Goal: Communication & Community: Share content

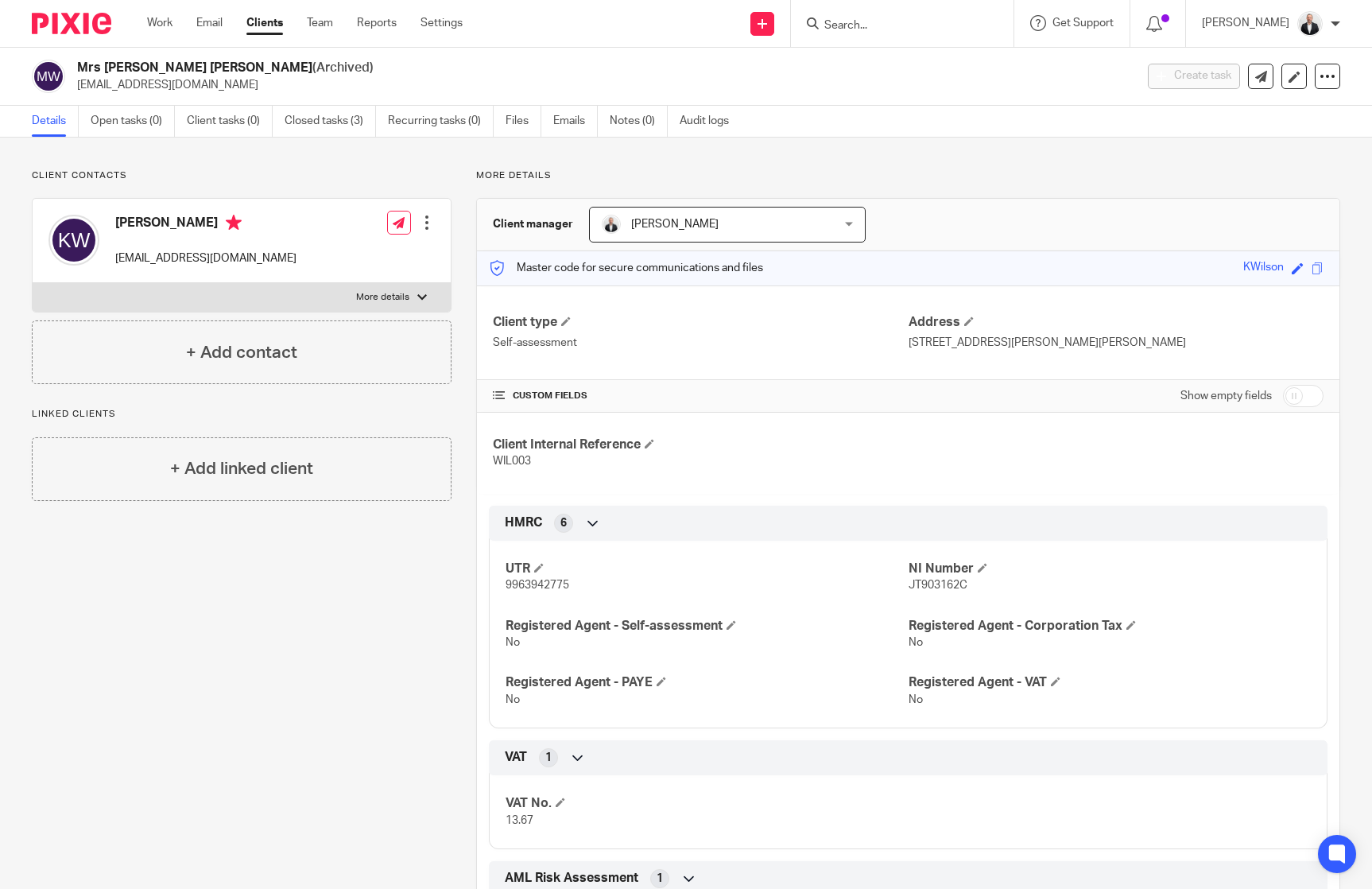
click at [966, 29] on input "Search" at bounding box center [895, 26] width 144 height 14
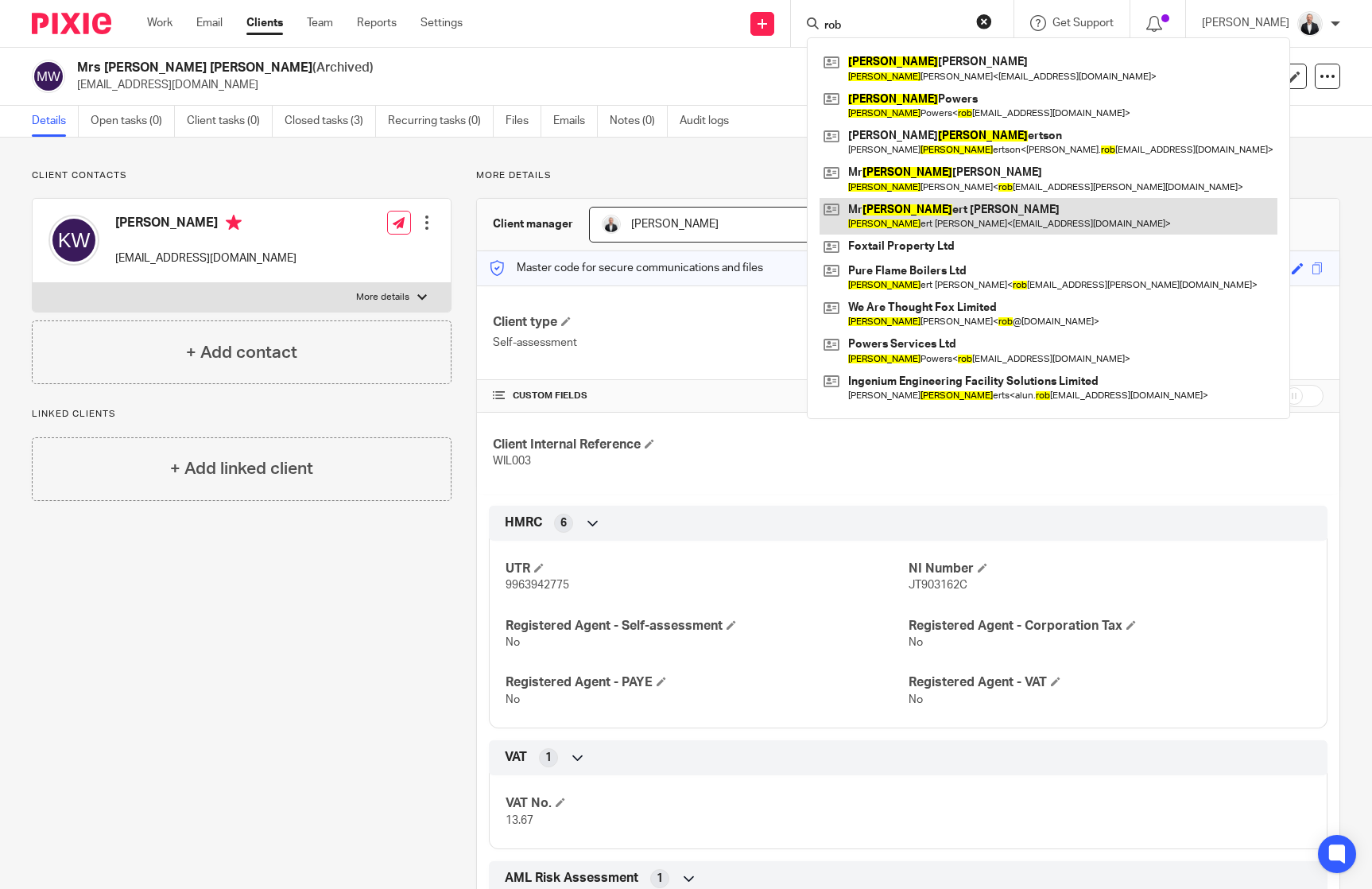
type input "rob"
click at [978, 214] on link at bounding box center [1049, 216] width 458 height 36
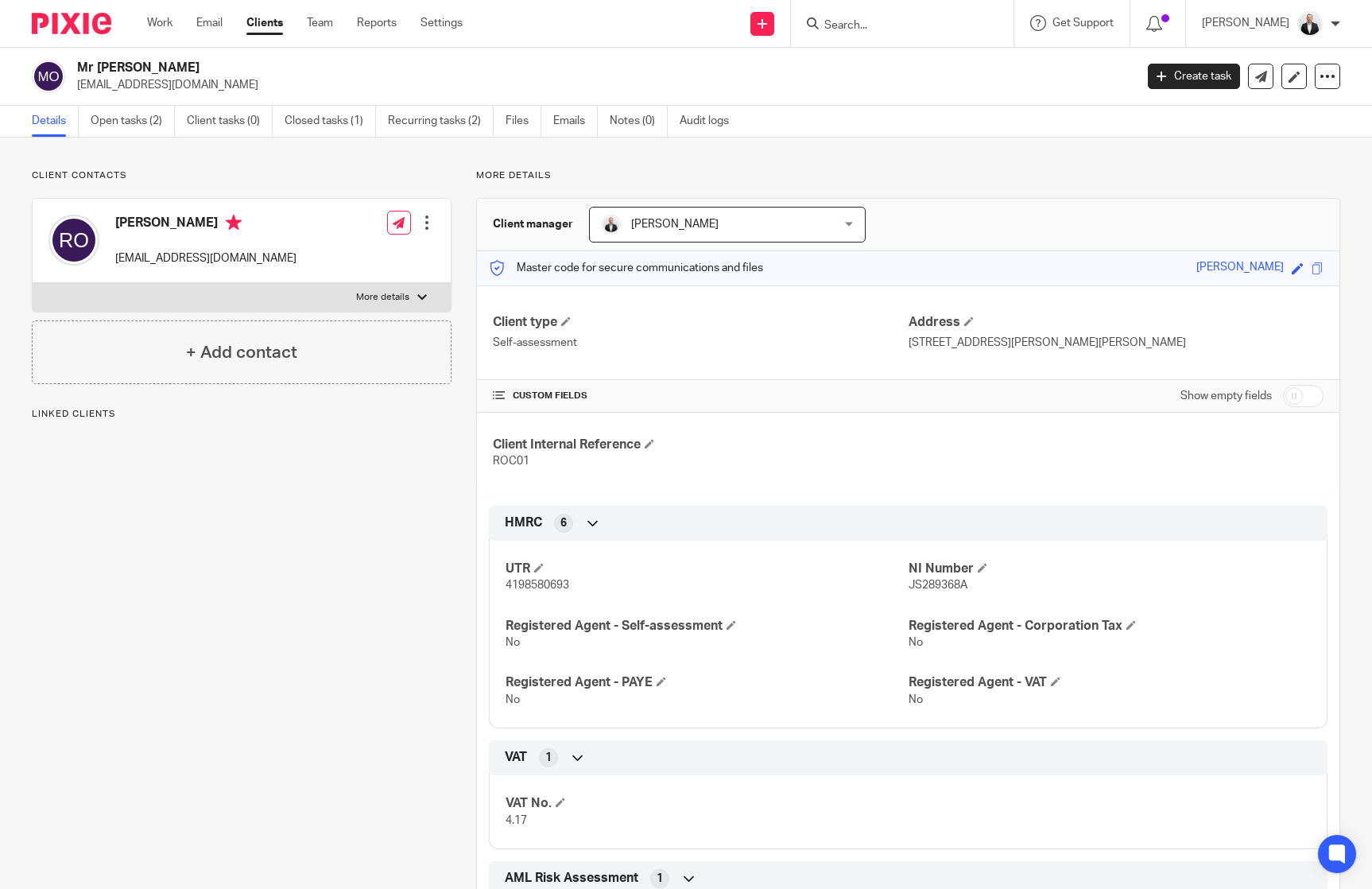
click at [966, 29] on input "Search" at bounding box center [895, 26] width 144 height 14
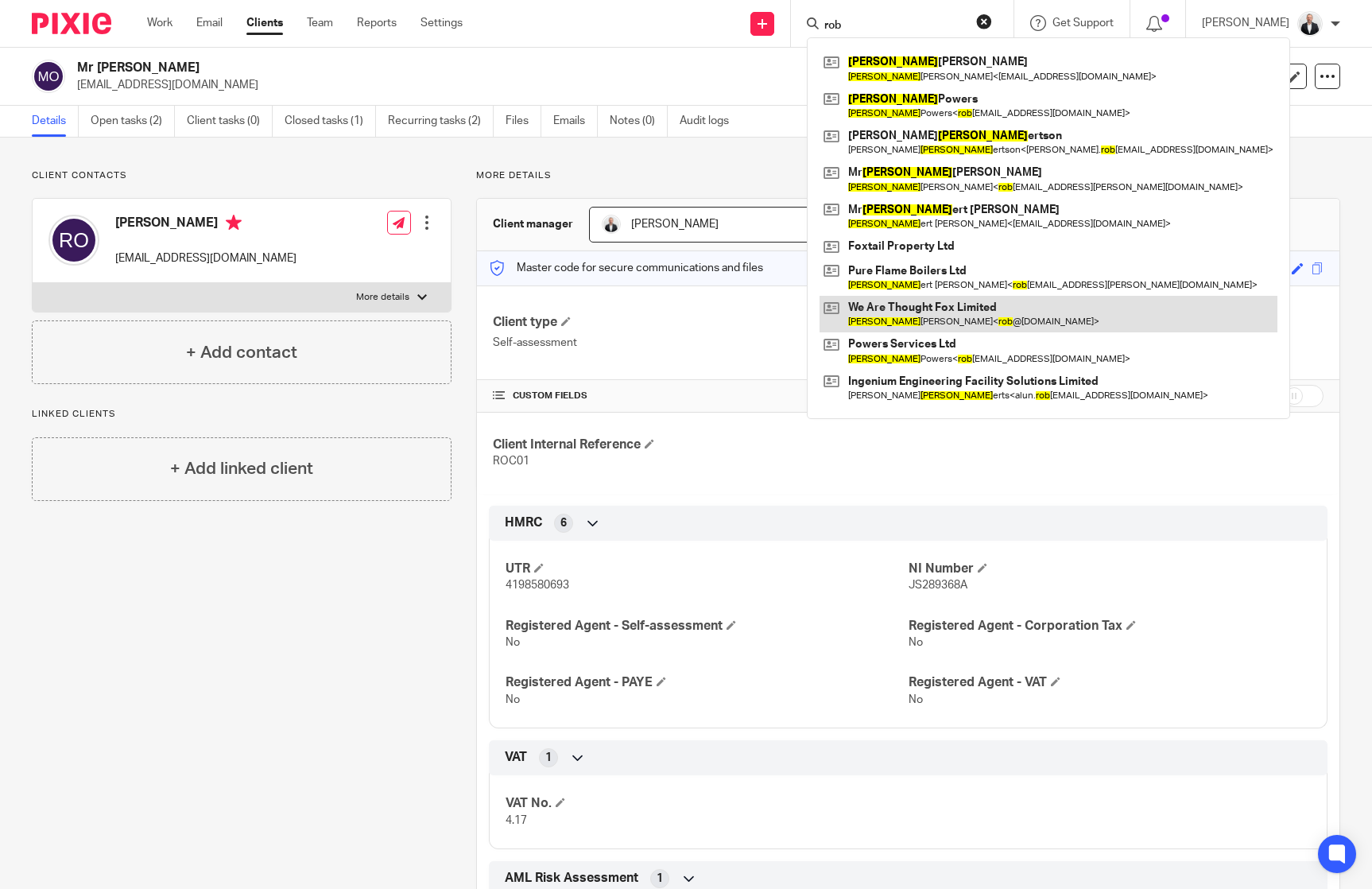
type input "rob"
click at [925, 308] on link at bounding box center [1049, 314] width 458 height 36
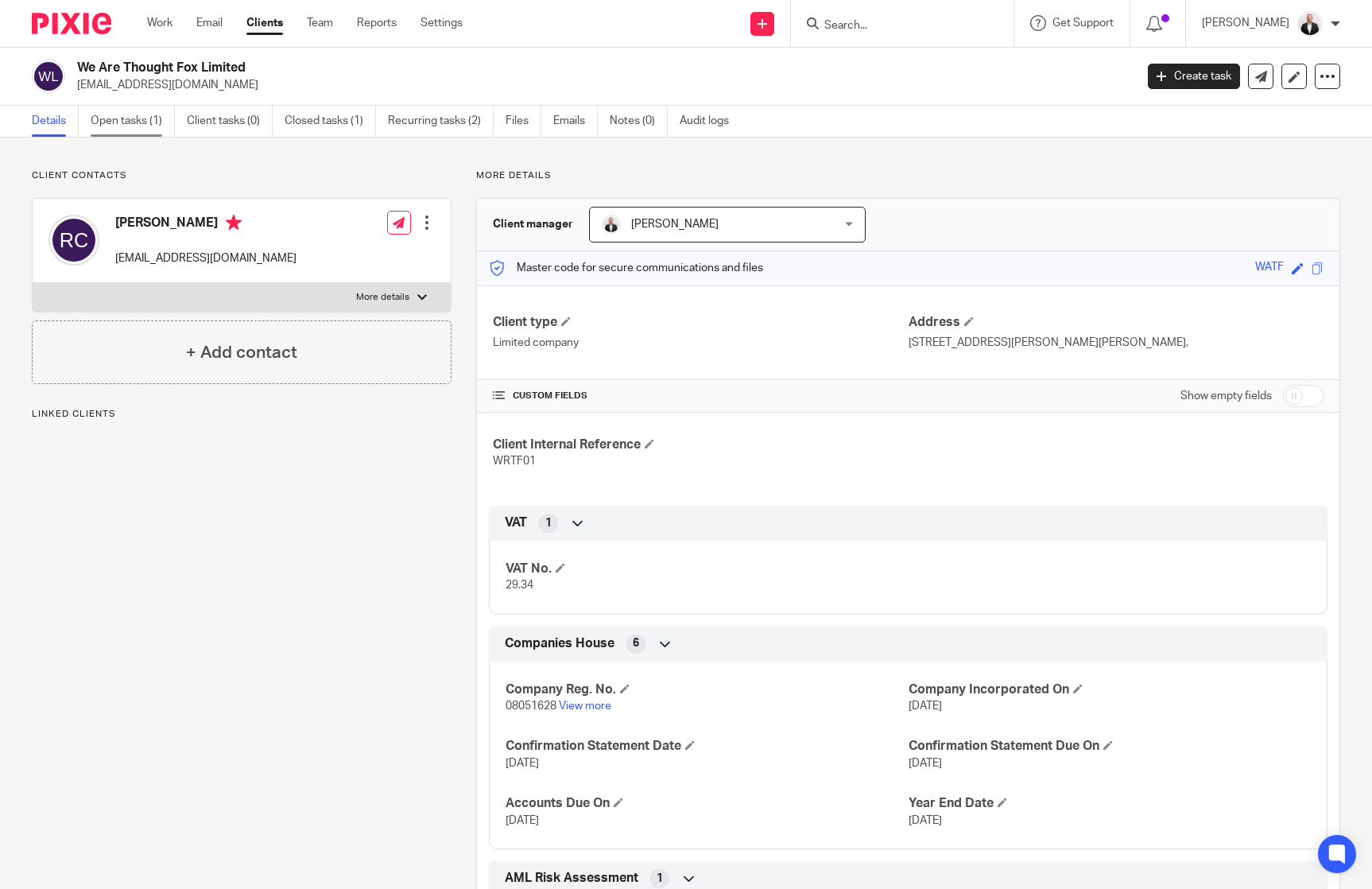
click at [171, 134] on link "Open tasks (1)" at bounding box center [133, 122] width 84 height 31
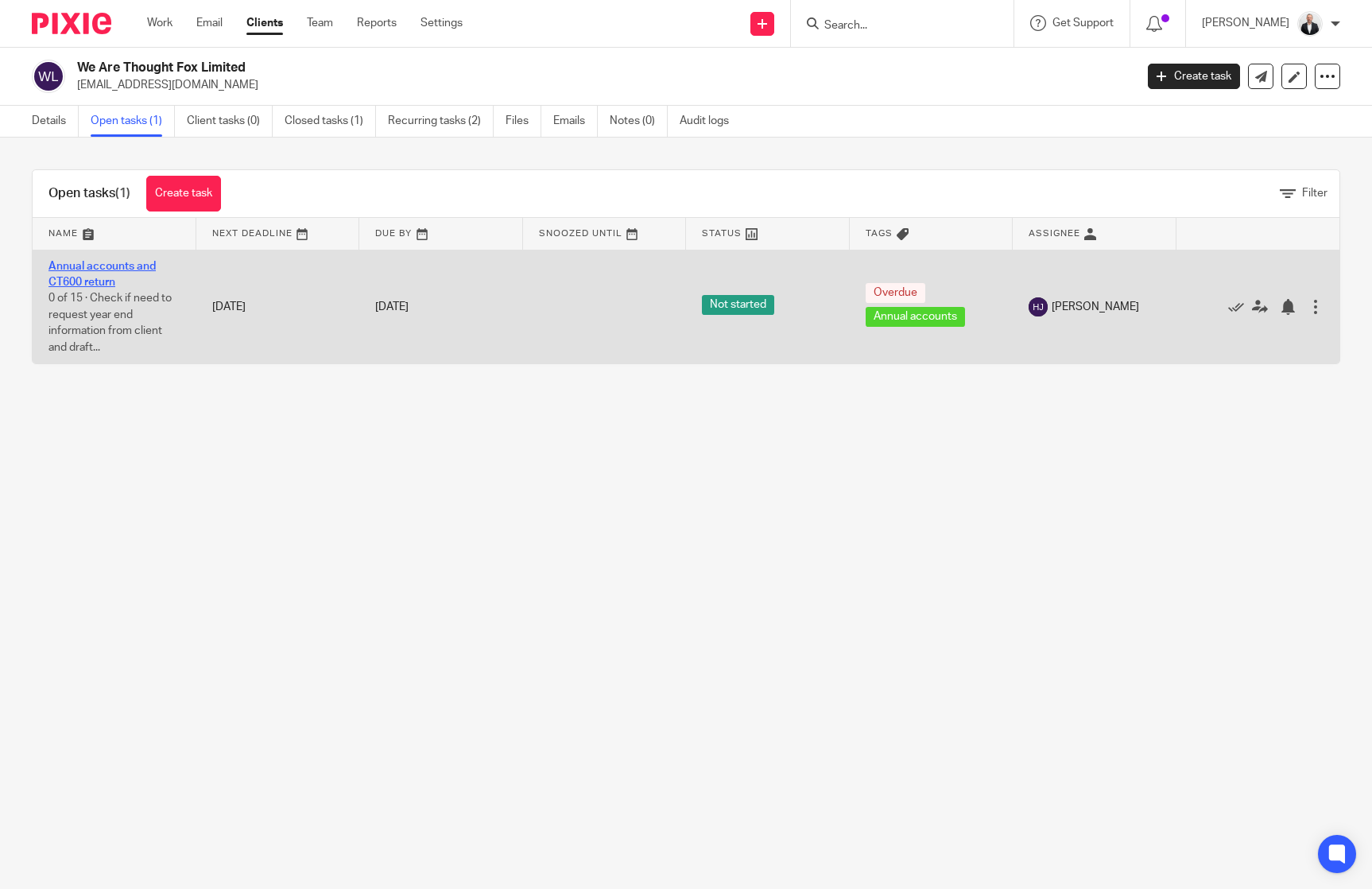
click at [100, 267] on link "Annual accounts and CT600 return" at bounding box center [102, 275] width 107 height 27
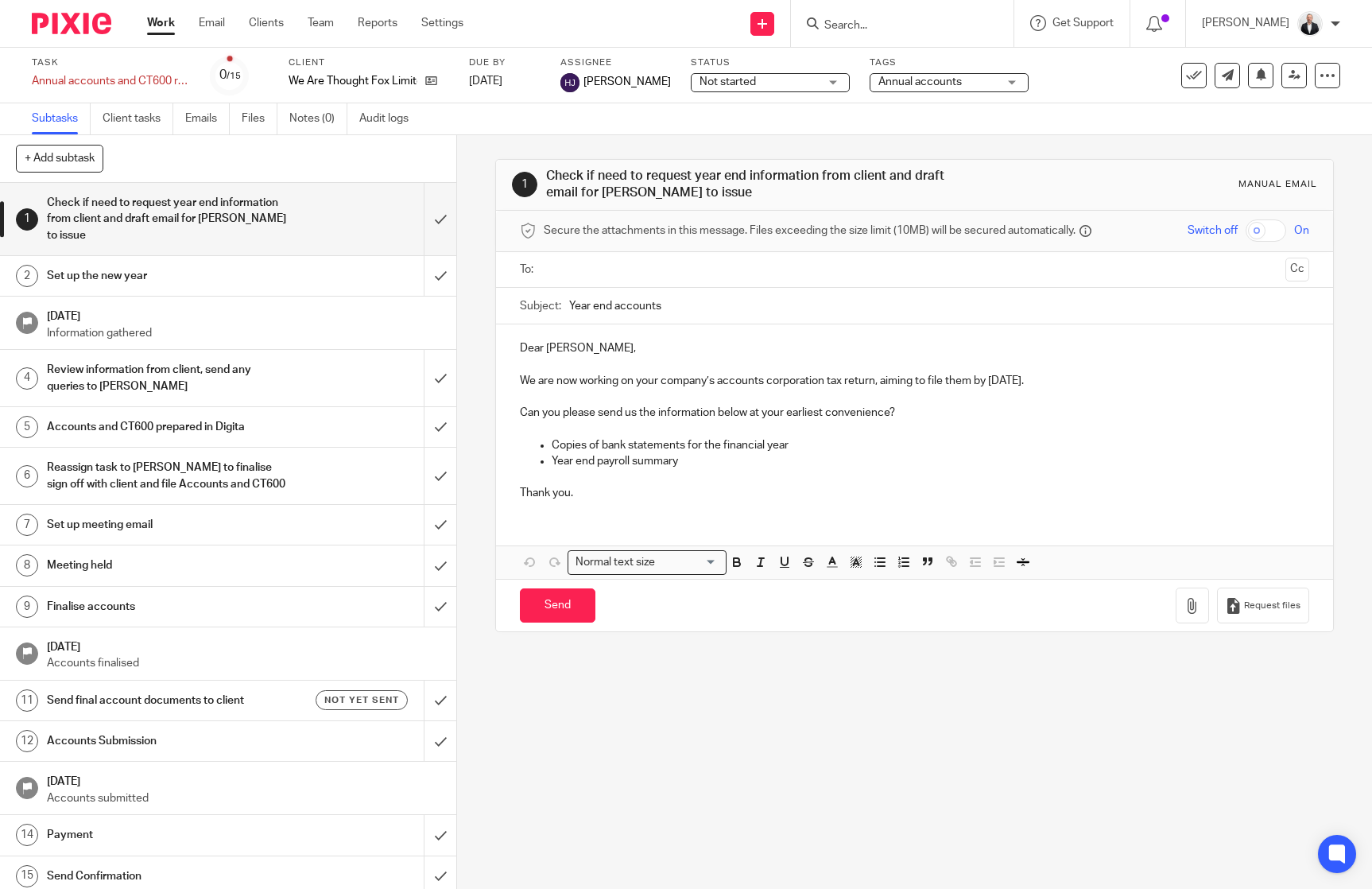
click at [88, 515] on h1 "Set up meeting email" at bounding box center [167, 524] width 241 height 24
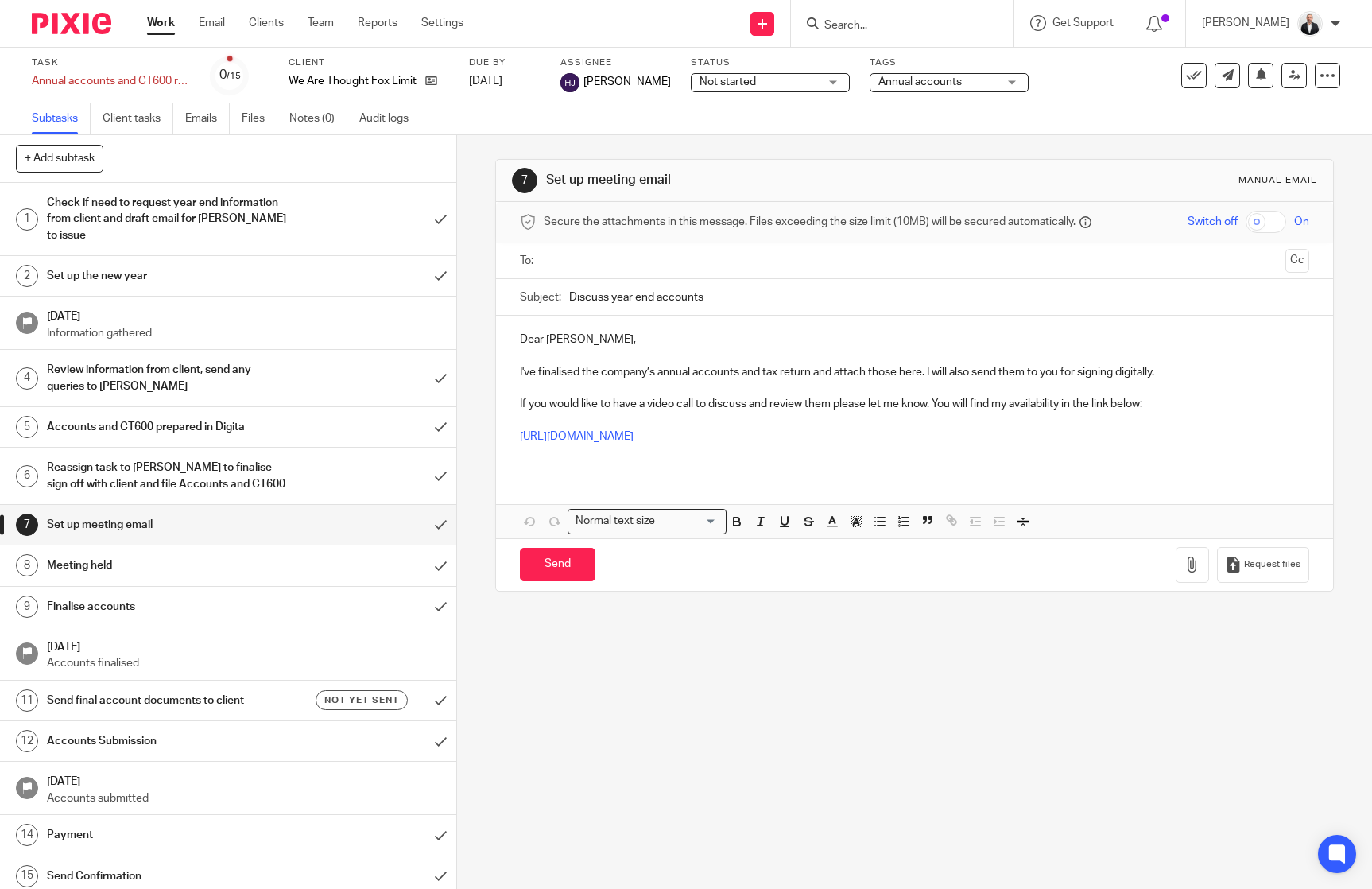
click at [582, 253] on input "text" at bounding box center [914, 260] width 729 height 18
click at [548, 345] on p "Dear Robert," at bounding box center [914, 343] width 789 height 16
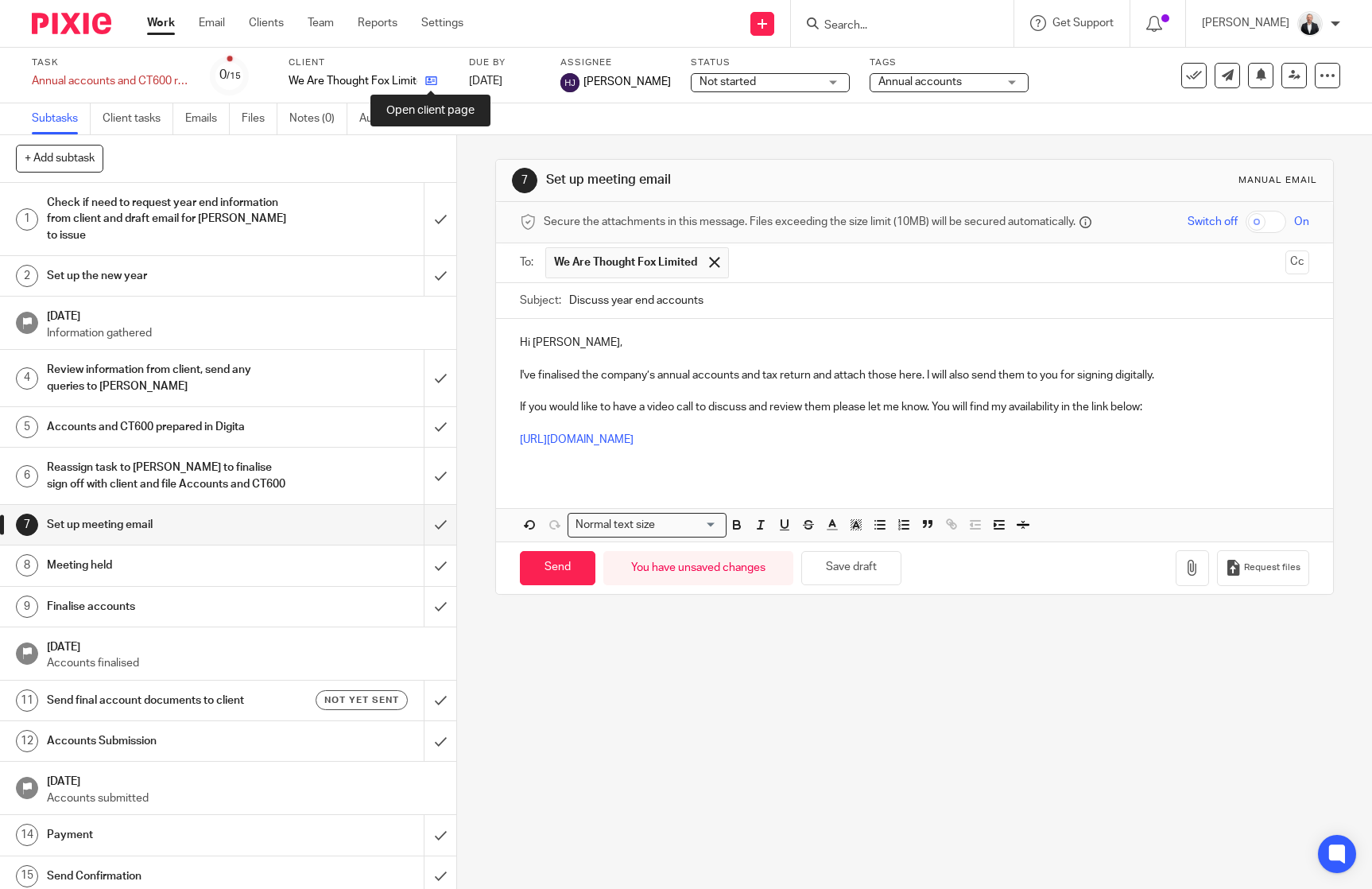
click at [436, 78] on icon at bounding box center [432, 80] width 11 height 11
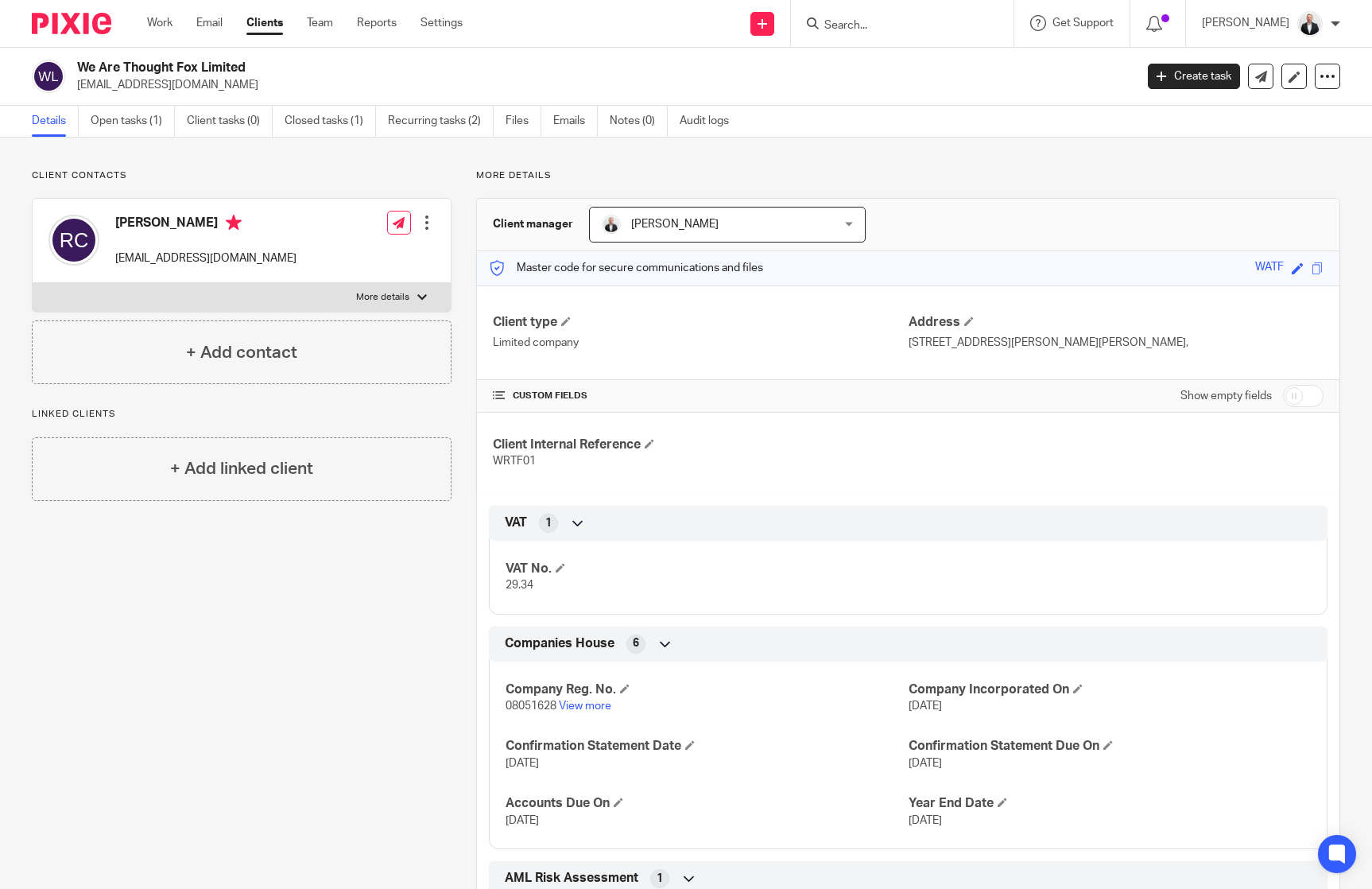
click at [420, 224] on div at bounding box center [427, 222] width 16 height 16
click at [367, 656] on div "Client contacts Robert Carroll rob@wearethoughtfox.com Edit contact Create clie…" at bounding box center [229, 576] width 445 height 813
click at [141, 122] on link "Open tasks (1)" at bounding box center [133, 122] width 84 height 31
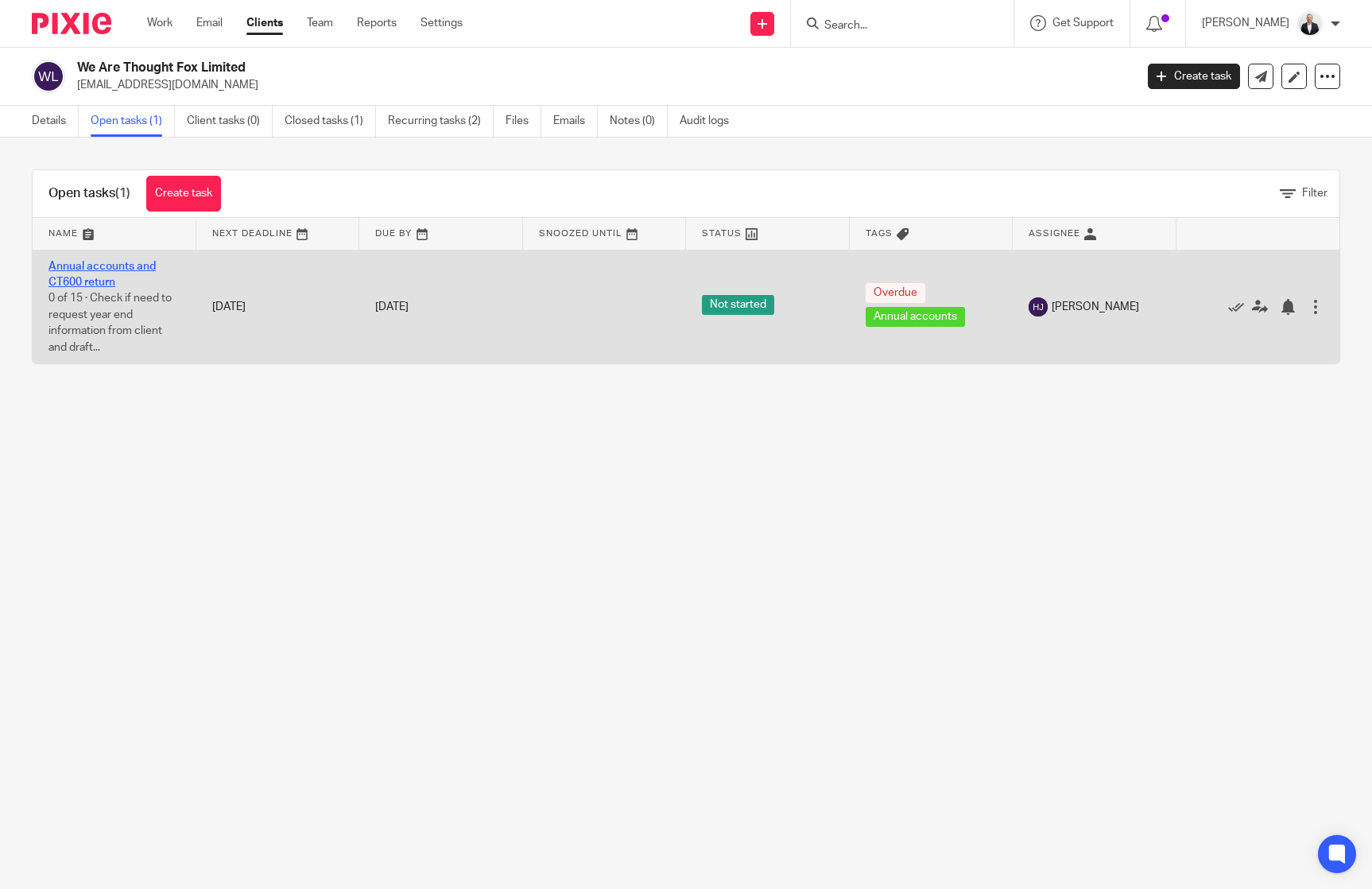
click at [102, 267] on link "Annual accounts and CT600 return" at bounding box center [102, 275] width 107 height 27
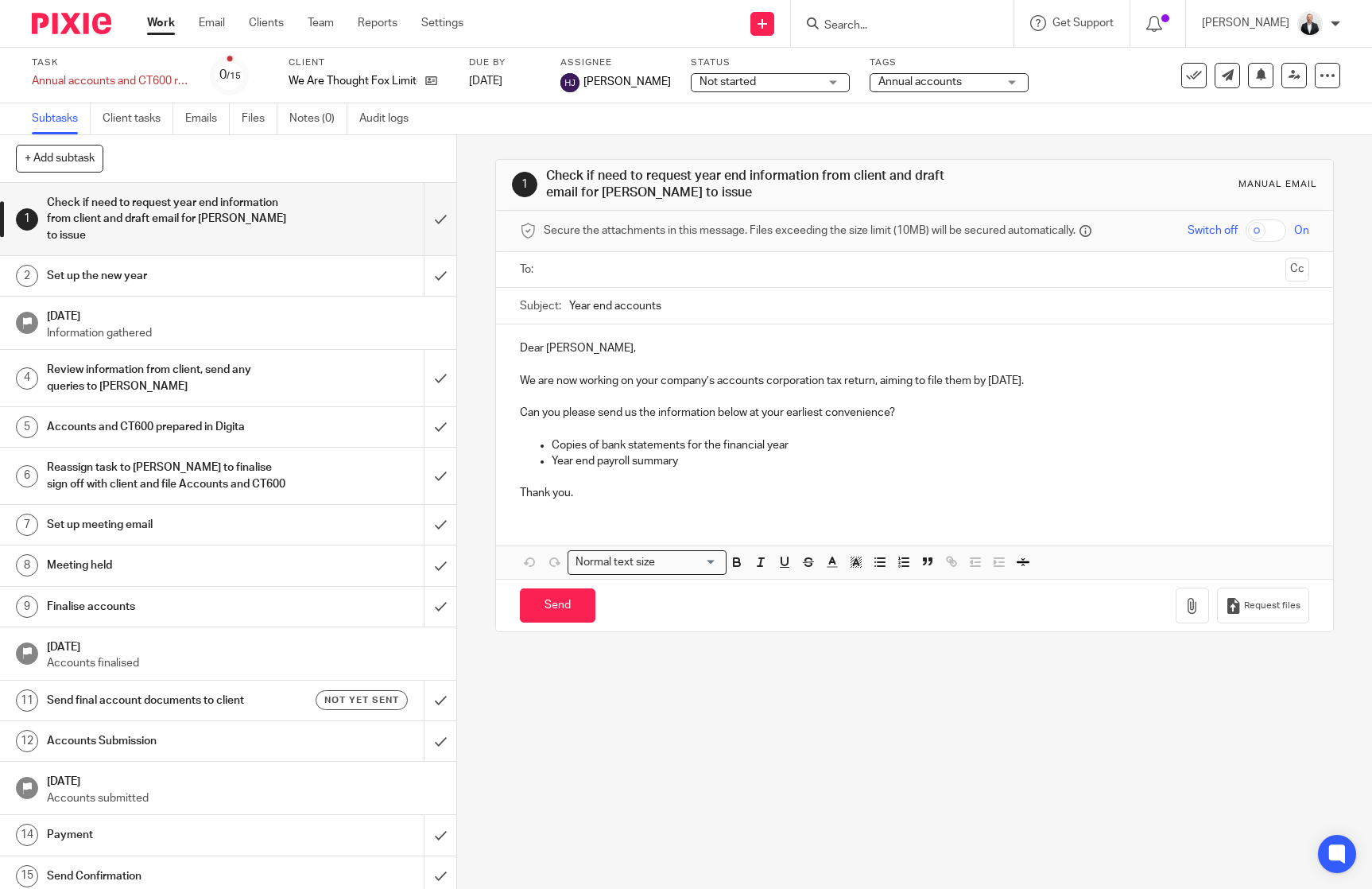
click at [163, 527] on h1 "Set up meeting email" at bounding box center [167, 524] width 241 height 24
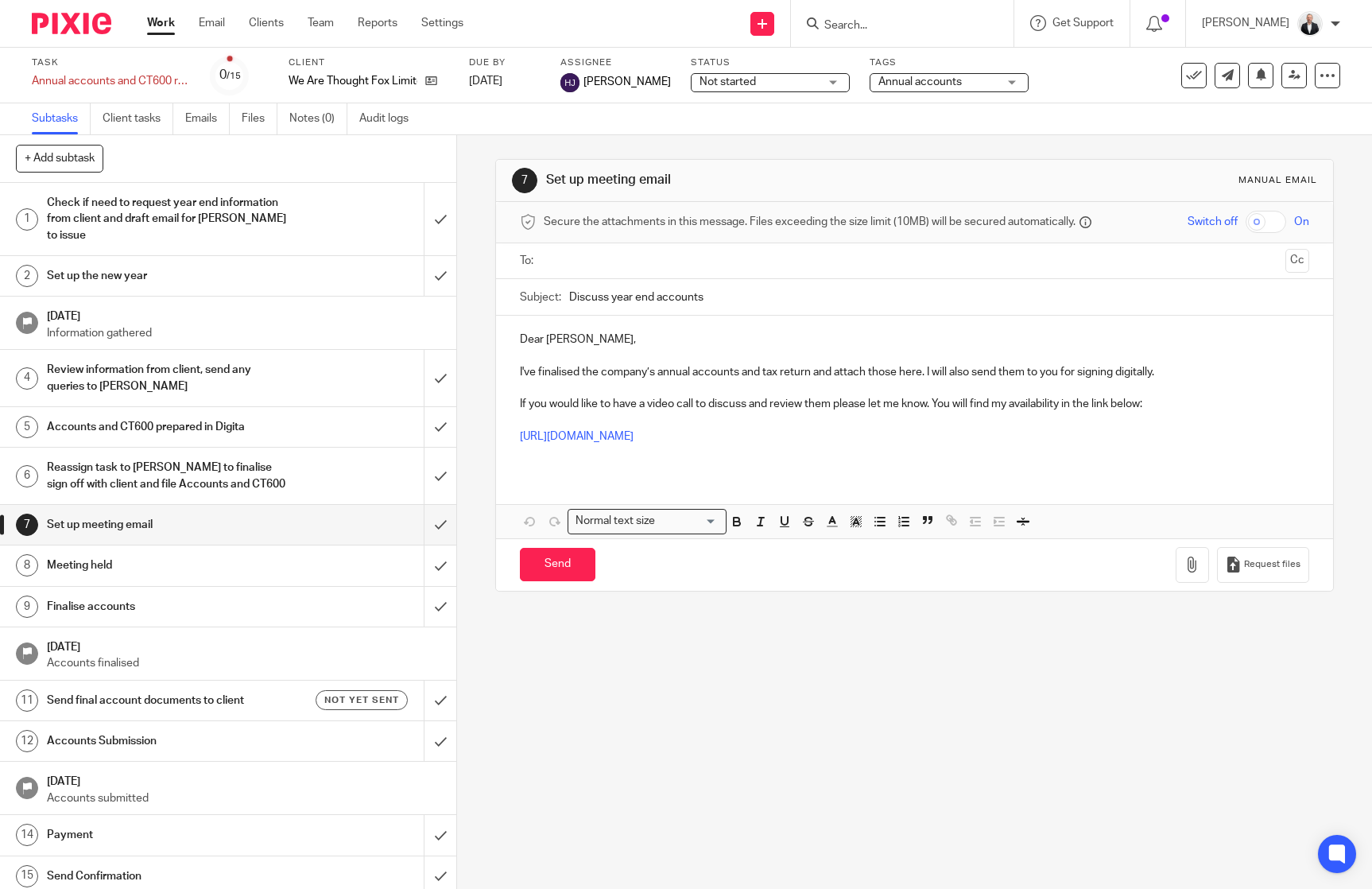
click at [687, 265] on input "text" at bounding box center [914, 260] width 729 height 18
drag, startPoint x: 620, startPoint y: 344, endPoint x: 455, endPoint y: 339, distance: 165.1
click at [457, 339] on div "7 Set up meeting email Manual email Secure the attachments in this message. Fil…" at bounding box center [915, 512] width 915 height 754
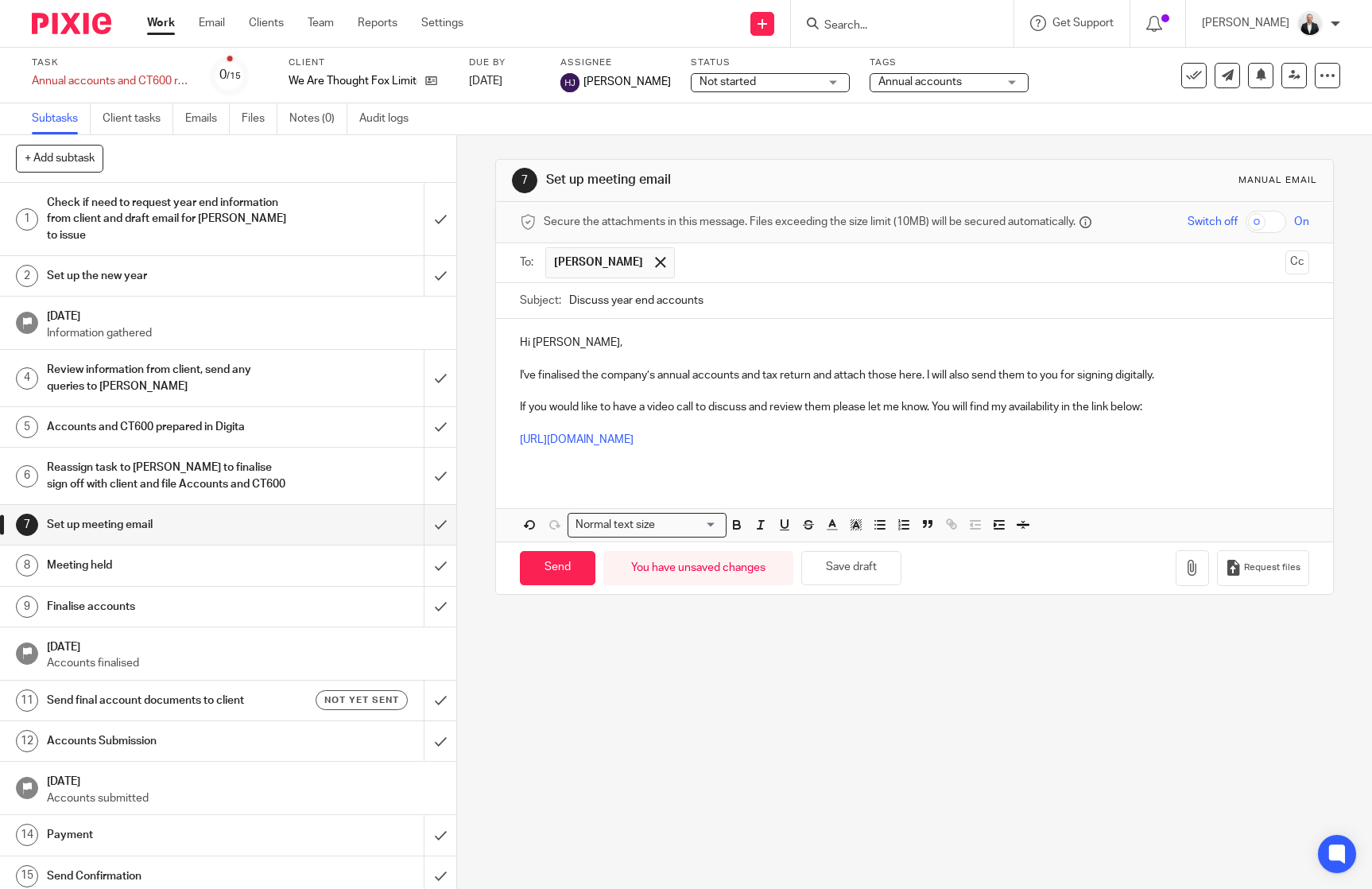
click at [520, 379] on p "I've finalised the company’s annual accounts and tax return and attach those he…" at bounding box center [914, 375] width 789 height 16
drag, startPoint x: 567, startPoint y: 377, endPoint x: 1259, endPoint y: 369, distance: 692.0
click at [1259, 369] on p "We've finalised the company’s annual accounts and tax return and attach those h…" at bounding box center [914, 375] width 789 height 16
click at [1286, 260] on button "Cc" at bounding box center [1297, 262] width 24 height 24
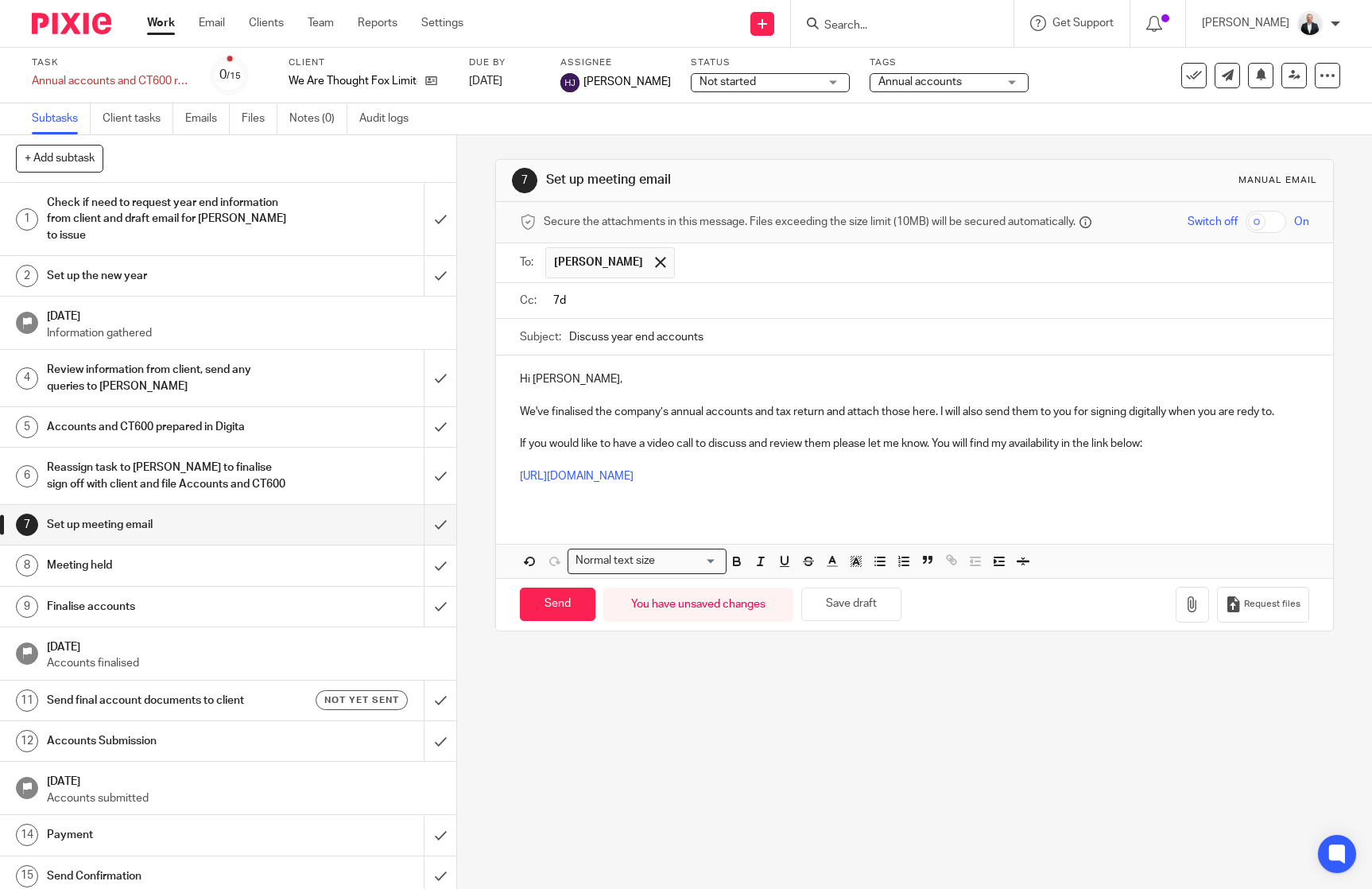
type input "7"
click at [1248, 415] on p "We've finalised the company’s annual accounts and tax return and attach those h…" at bounding box center [914, 411] width 789 height 16
click at [1254, 460] on p at bounding box center [914, 460] width 789 height 16
click at [694, 446] on p "If you would like to have a video call to discuss and review them please let me…" at bounding box center [914, 443] width 789 height 16
click at [1021, 463] on p at bounding box center [914, 460] width 789 height 16
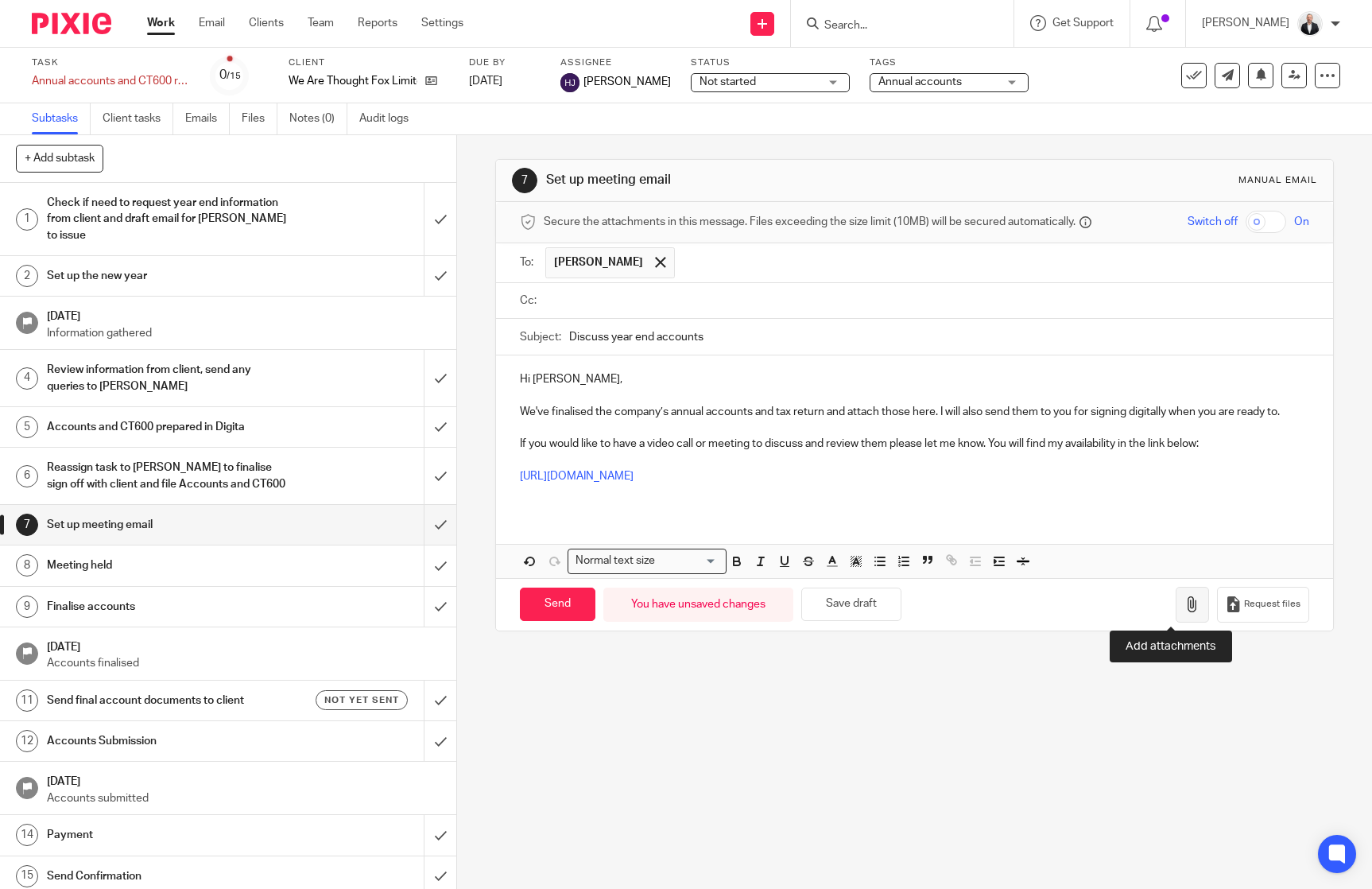
click at [1184, 606] on icon "button" at bounding box center [1192, 604] width 16 height 16
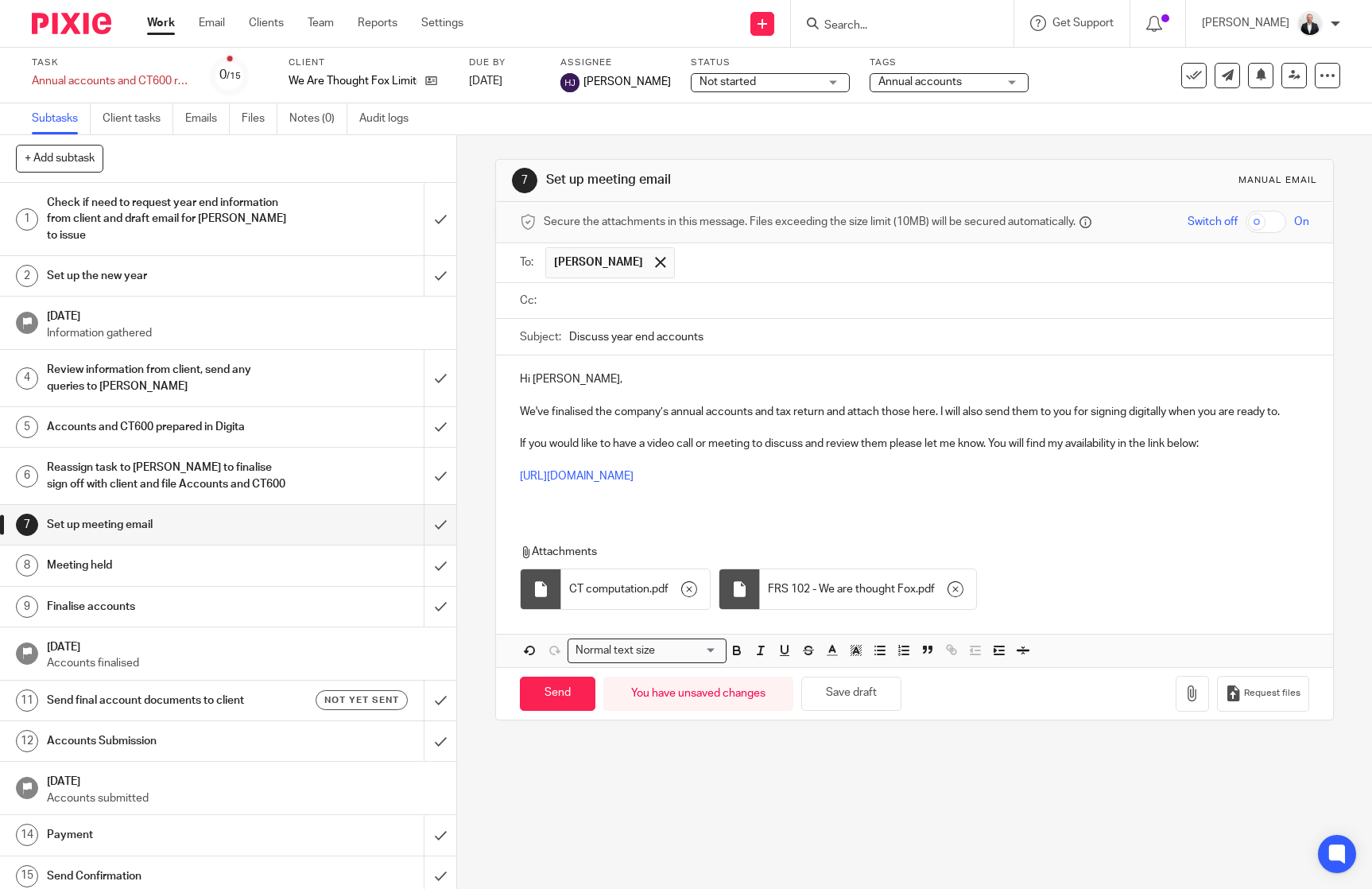
drag, startPoint x: 957, startPoint y: 587, endPoint x: 944, endPoint y: 587, distance: 13.0
click at [957, 587] on icon "button" at bounding box center [956, 589] width 16 height 16
drag, startPoint x: 1026, startPoint y: 575, endPoint x: 933, endPoint y: 623, distance: 104.7
click at [1026, 575] on div "Attachments CT computation . pdf" at bounding box center [903, 580] width 767 height 73
click at [1184, 689] on icon "button" at bounding box center [1192, 693] width 16 height 16
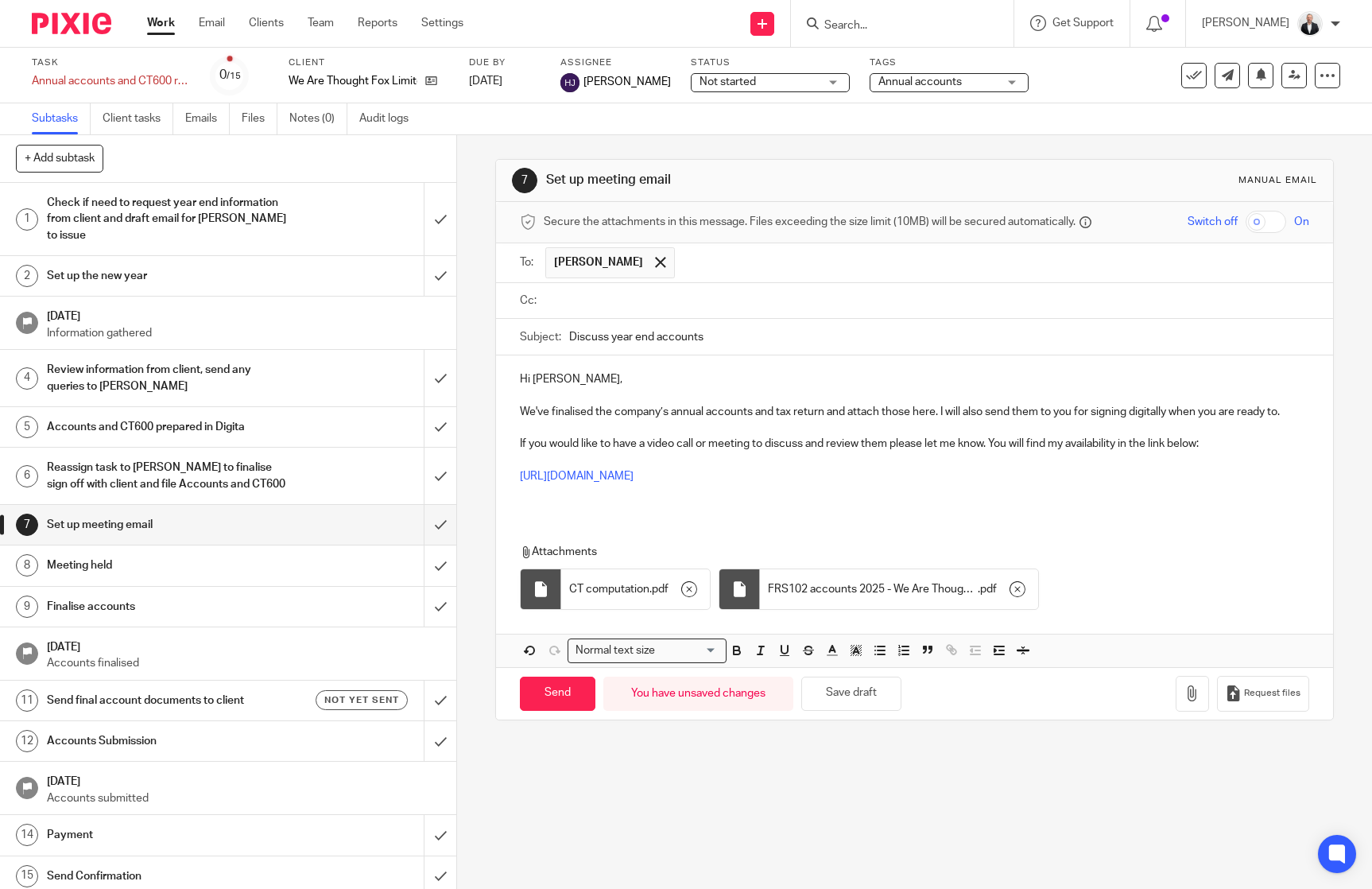
click at [804, 778] on div "7 Set up meeting email Manual email Secure the attachments in this message. Fil…" at bounding box center [915, 512] width 915 height 754
click at [577, 337] on input "Discuss year end accounts" at bounding box center [940, 336] width 741 height 35
type input "Year end accounts"
click at [920, 465] on p at bounding box center [914, 460] width 789 height 16
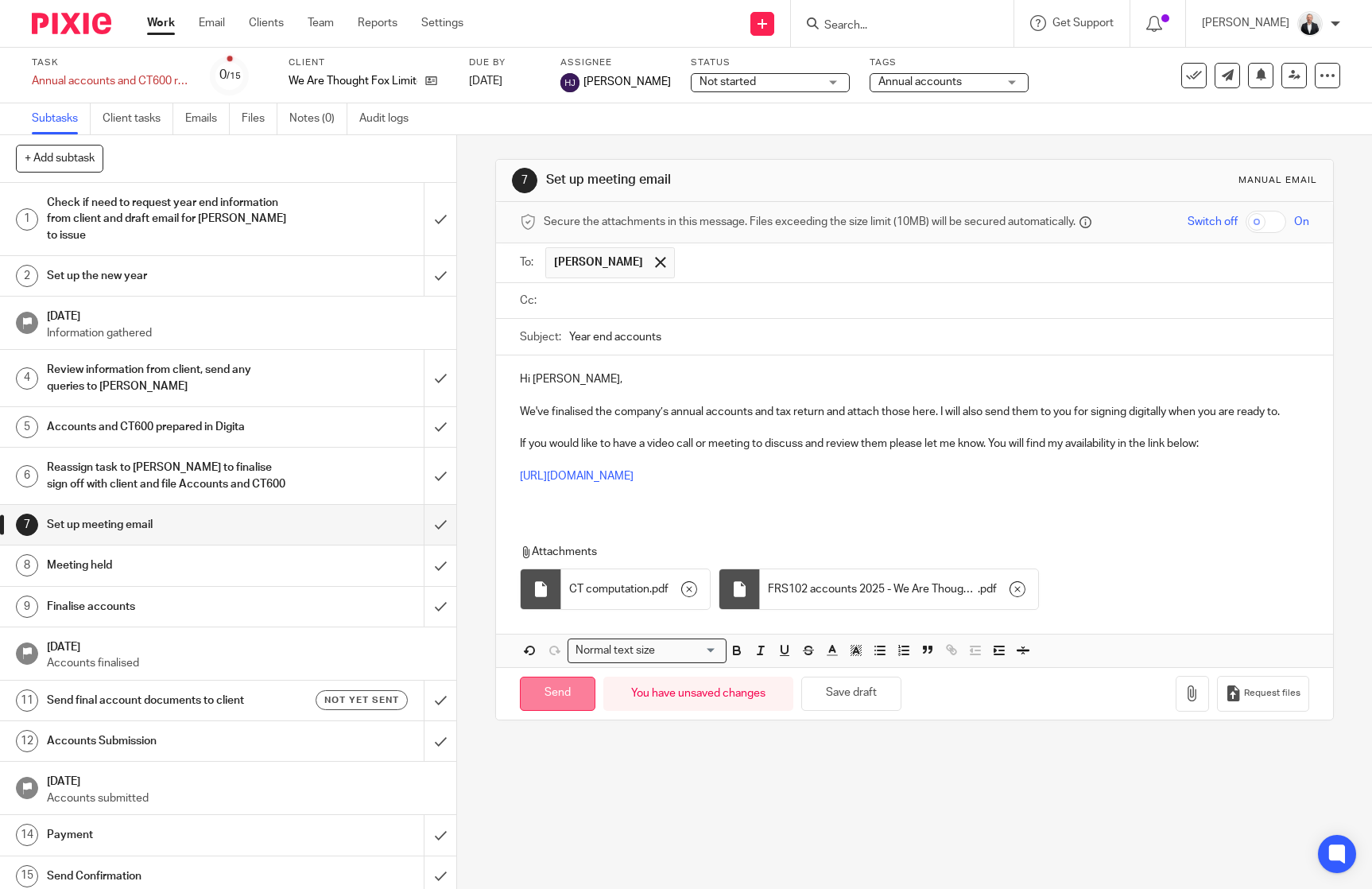
click at [572, 687] on input "Send" at bounding box center [557, 694] width 76 height 34
type input "Sent"
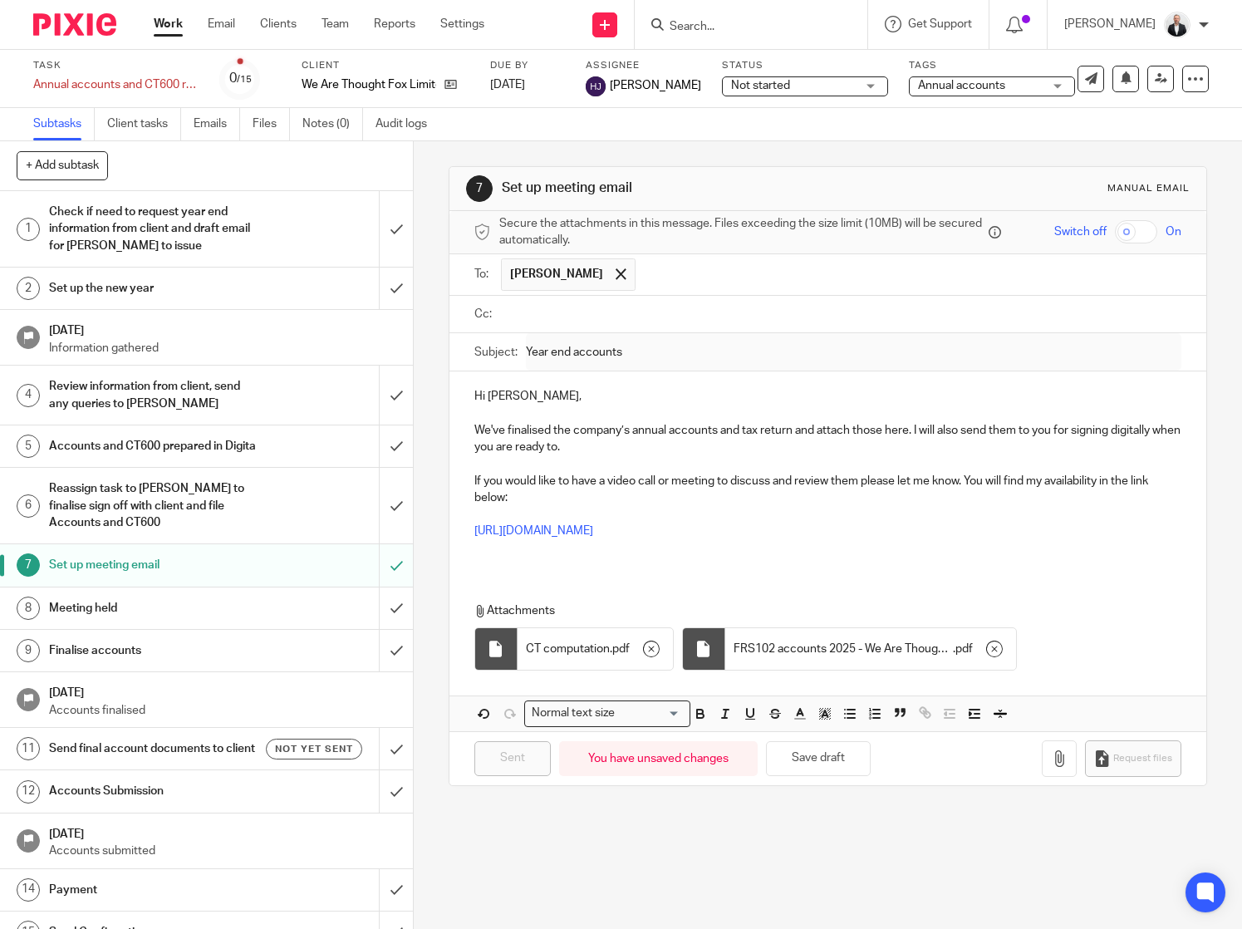
click at [818, 25] on input "Search" at bounding box center [743, 27] width 150 height 15
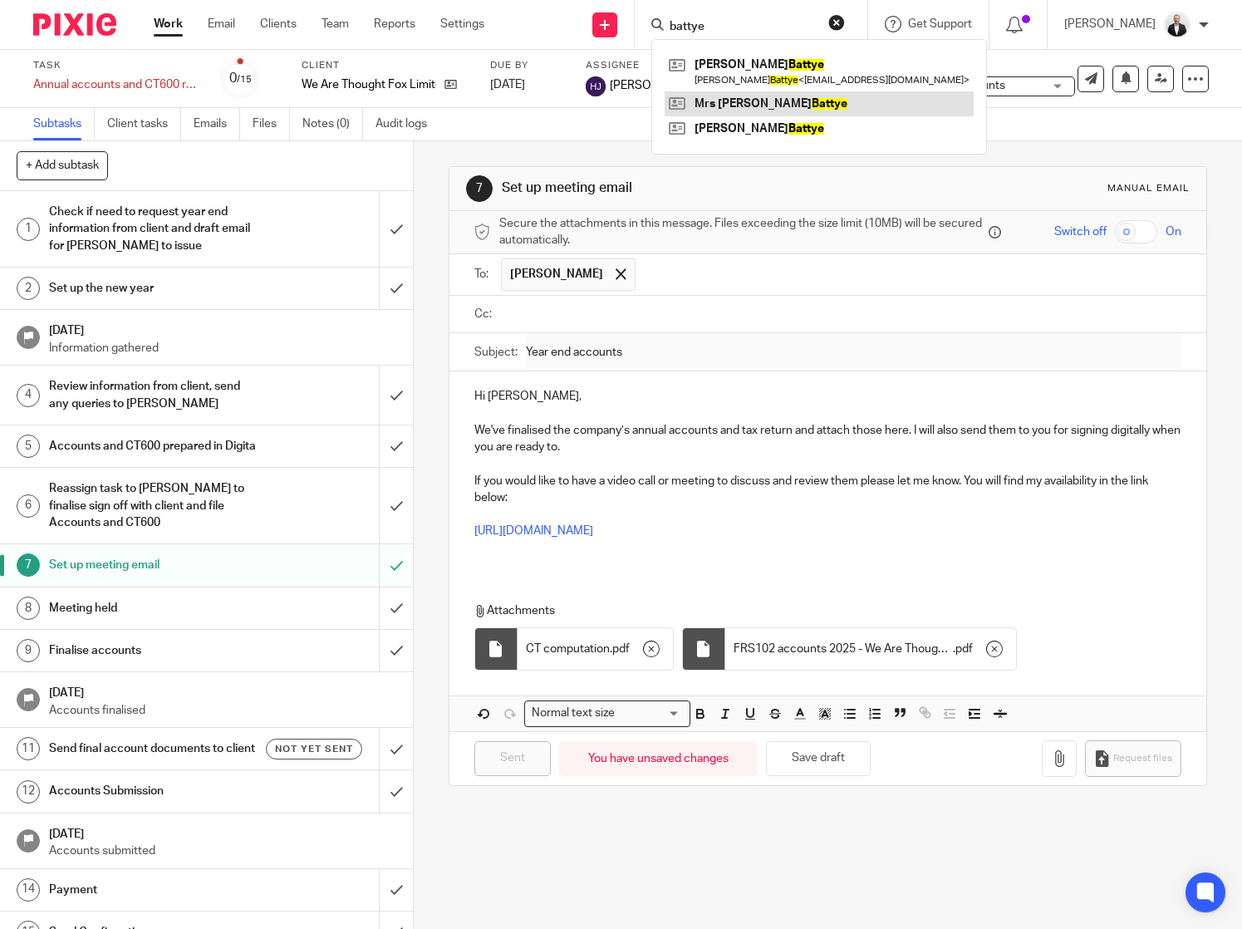
type input "battye"
click at [796, 97] on link at bounding box center [819, 103] width 309 height 25
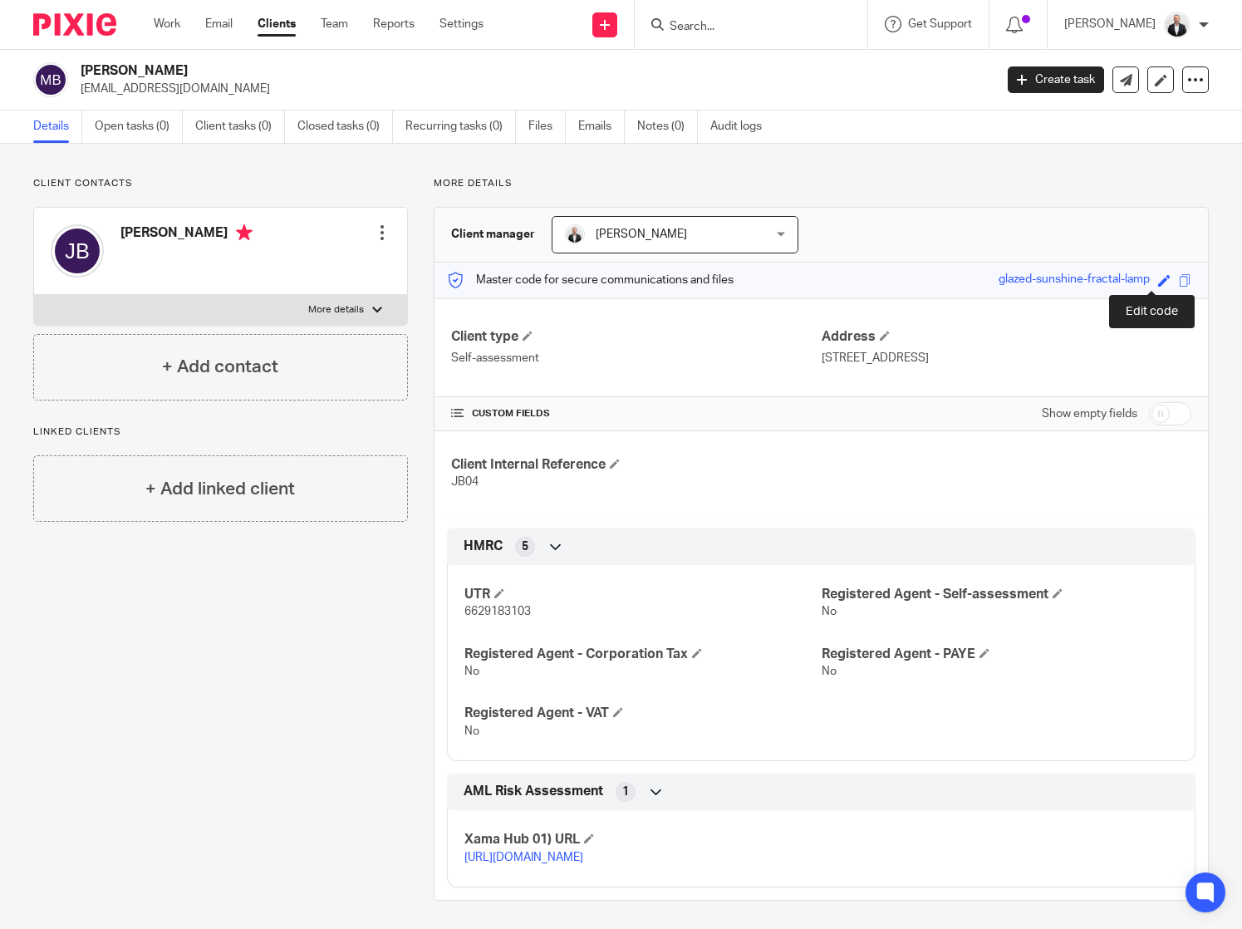
click at [1158, 282] on span at bounding box center [1164, 280] width 12 height 12
type input "JHB"
click at [922, 170] on div "Client contacts [PERSON_NAME] Edit contact Create client from contact Export da…" at bounding box center [621, 539] width 1242 height 790
